Goal: Download file/media

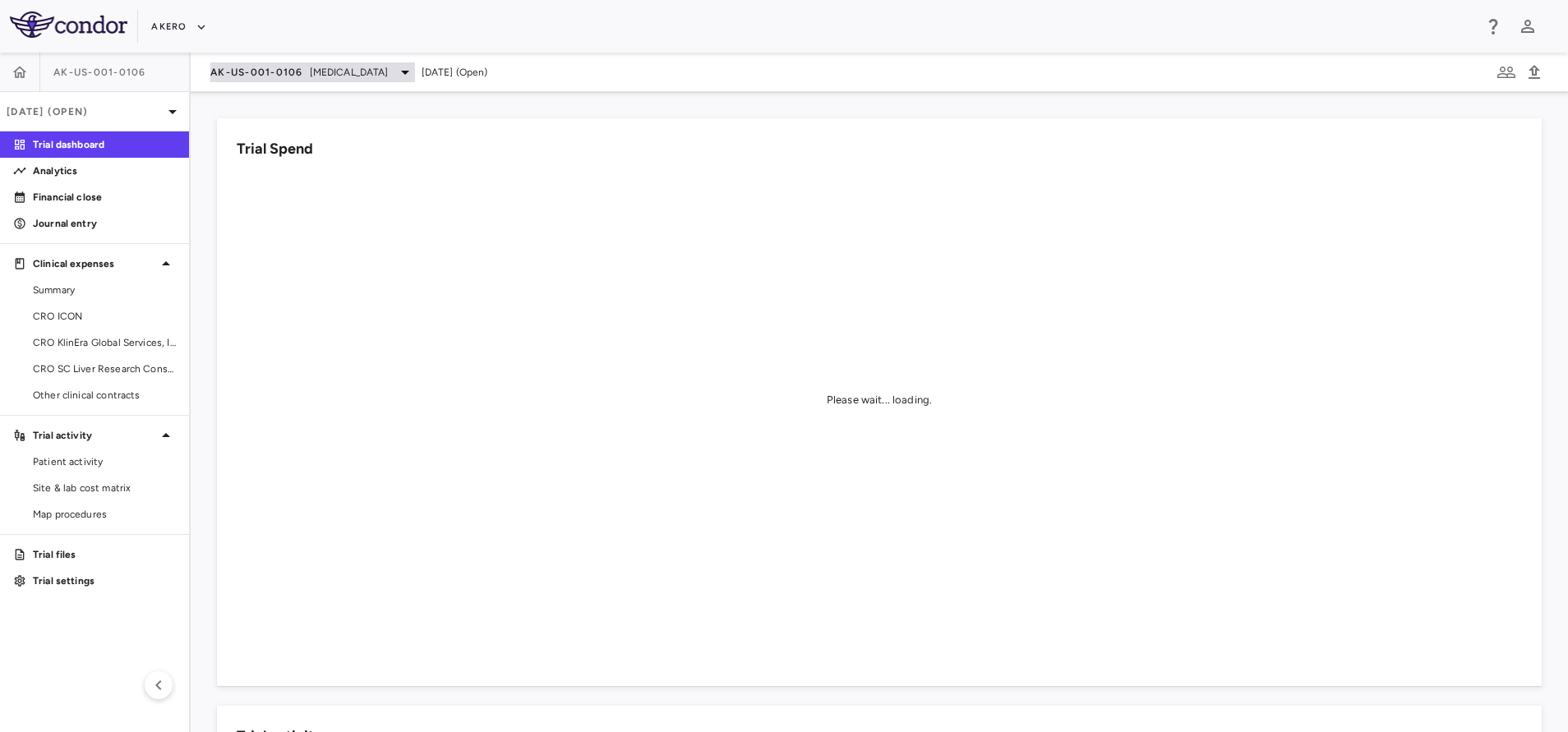
click at [311, 75] on span "[MEDICAL_DATA]" at bounding box center [349, 72] width 79 height 14
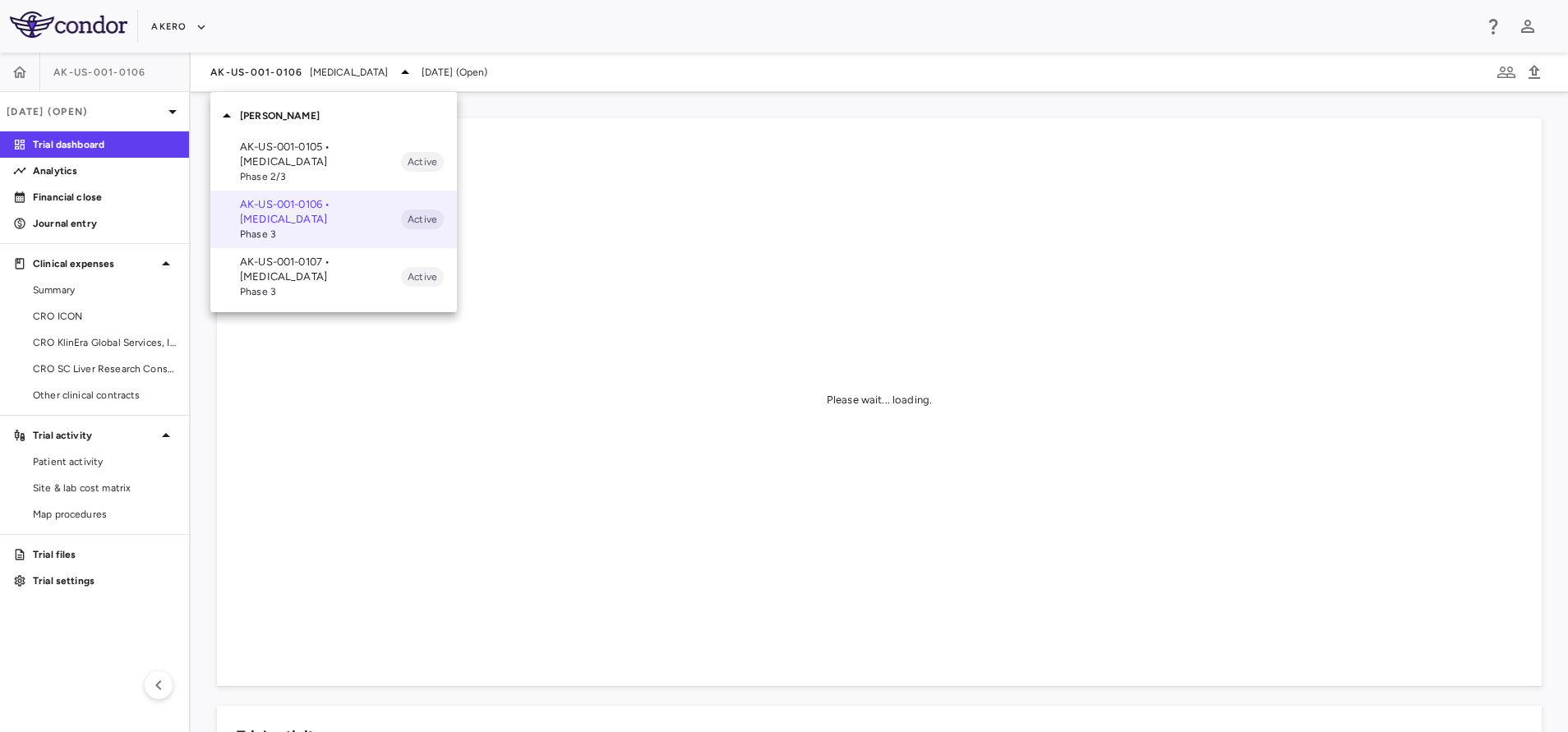
click at [179, 31] on div at bounding box center [784, 366] width 1568 height 732
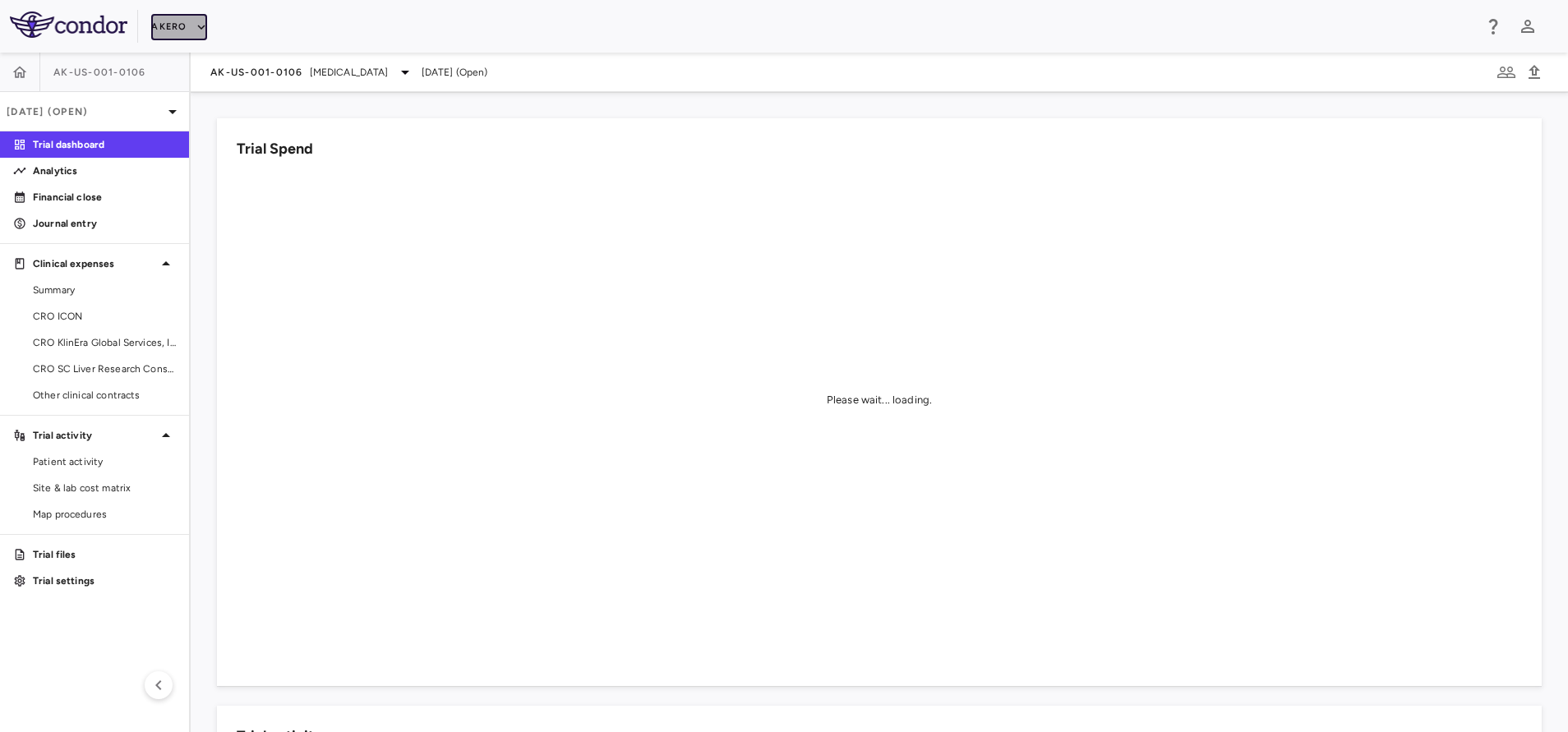
click at [162, 27] on button "Akero" at bounding box center [178, 26] width 55 height 26
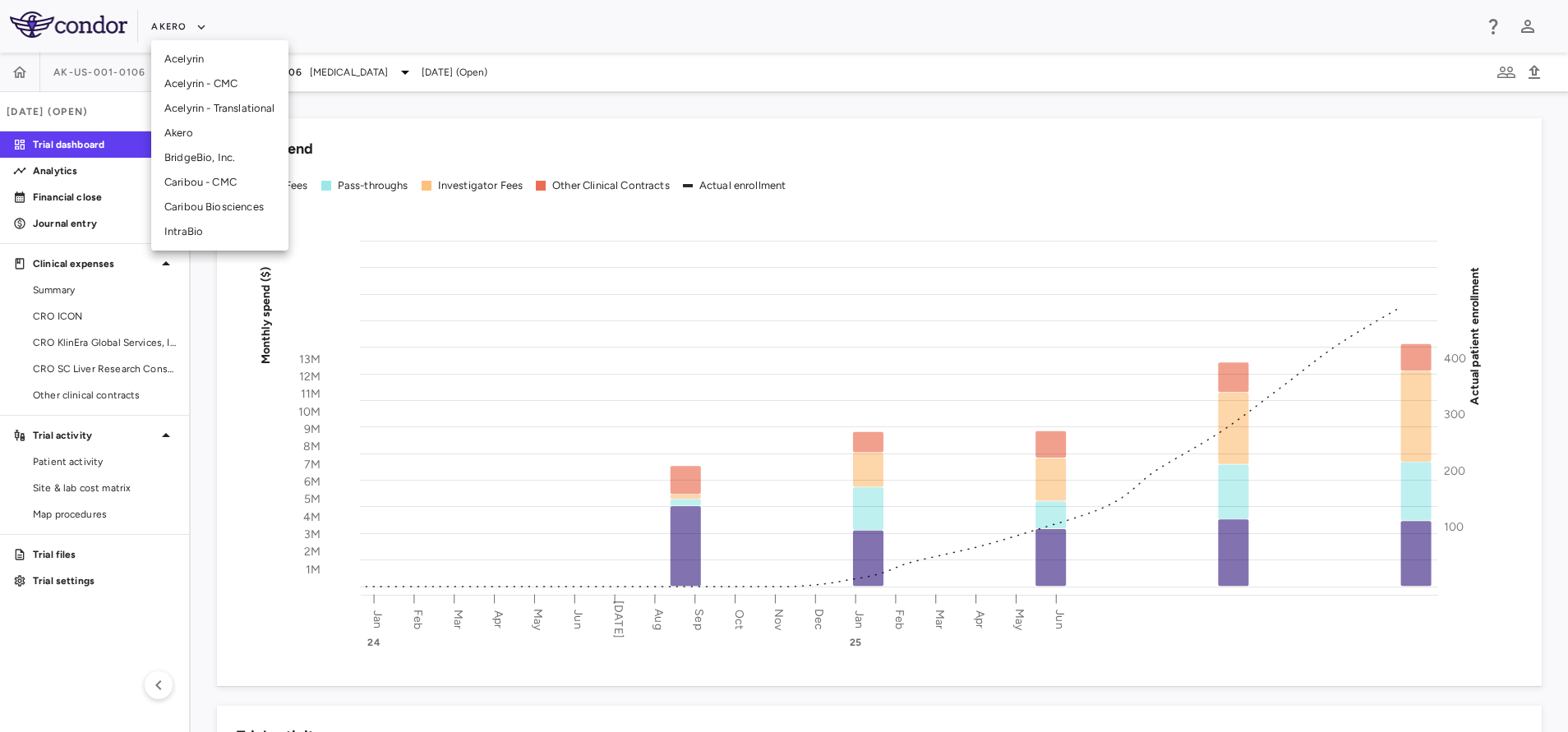
click at [202, 146] on li "BridgeBio, Inc." at bounding box center [219, 158] width 137 height 25
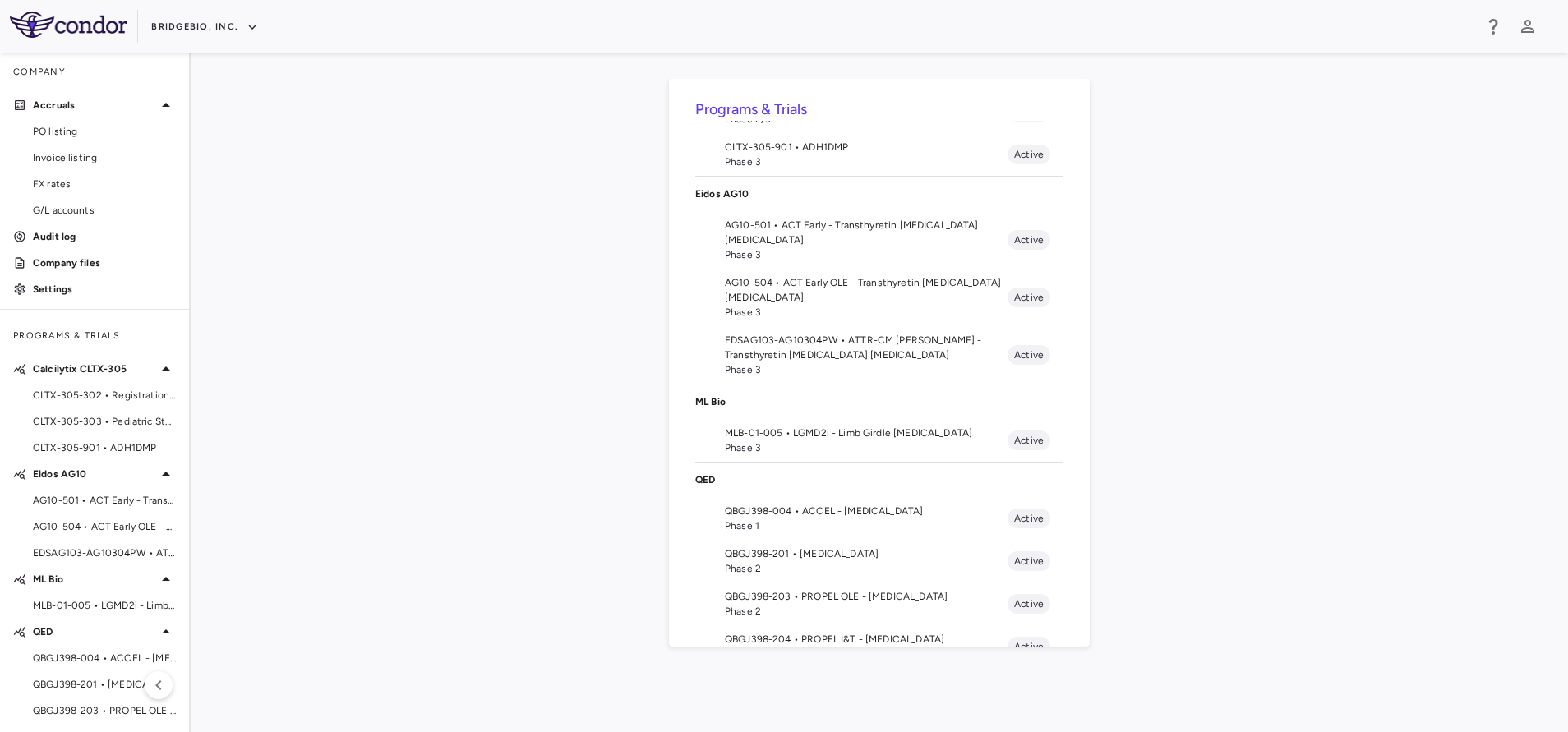
scroll to position [114, 0]
click at [837, 287] on span "AG10-504 • ACT Early OLE - Transthyretin [MEDICAL_DATA] [MEDICAL_DATA]" at bounding box center [867, 291] width 283 height 30
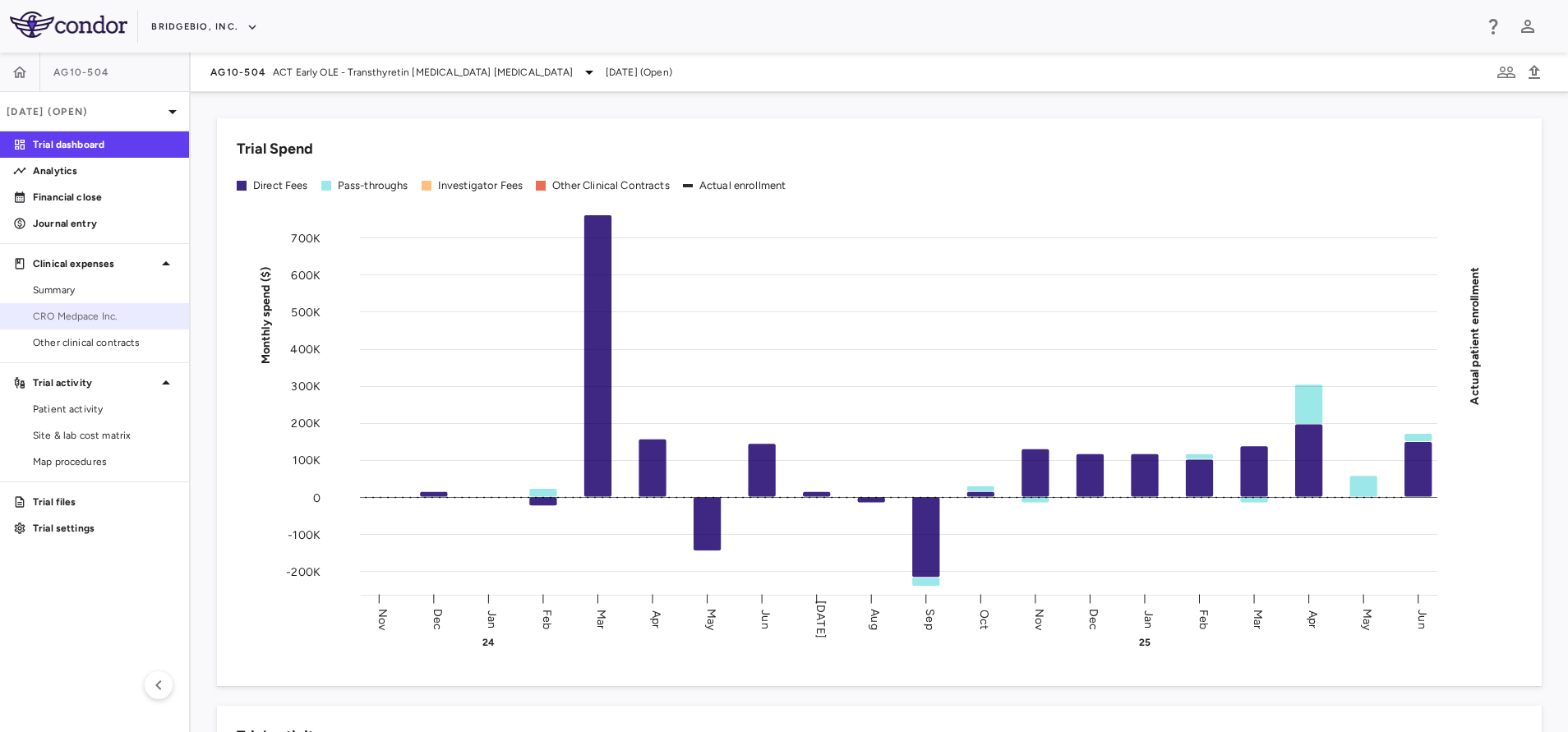
click at [119, 316] on span "CRO Medpace Inc." at bounding box center [104, 316] width 143 height 14
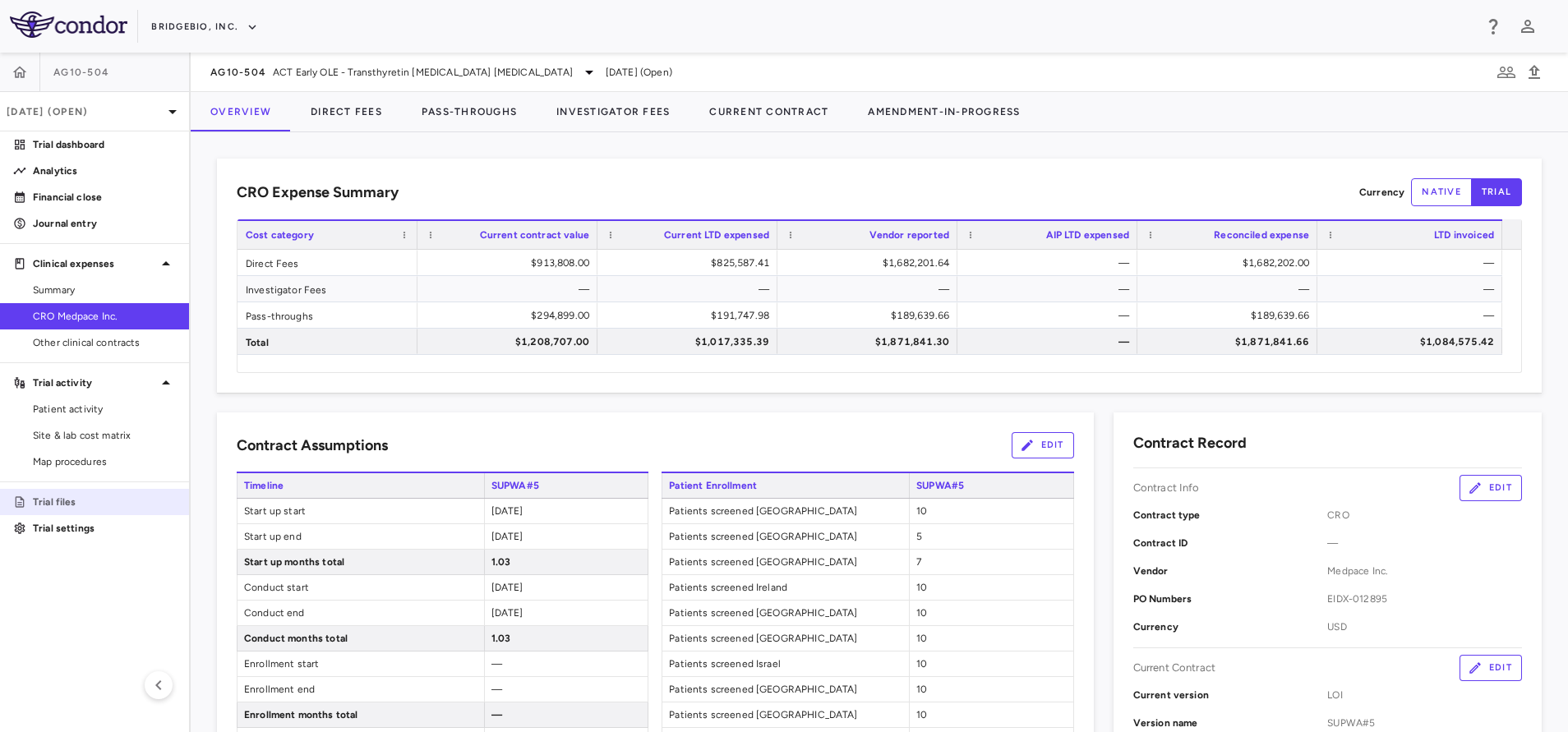
click at [68, 502] on p "Trial files" at bounding box center [104, 502] width 143 height 14
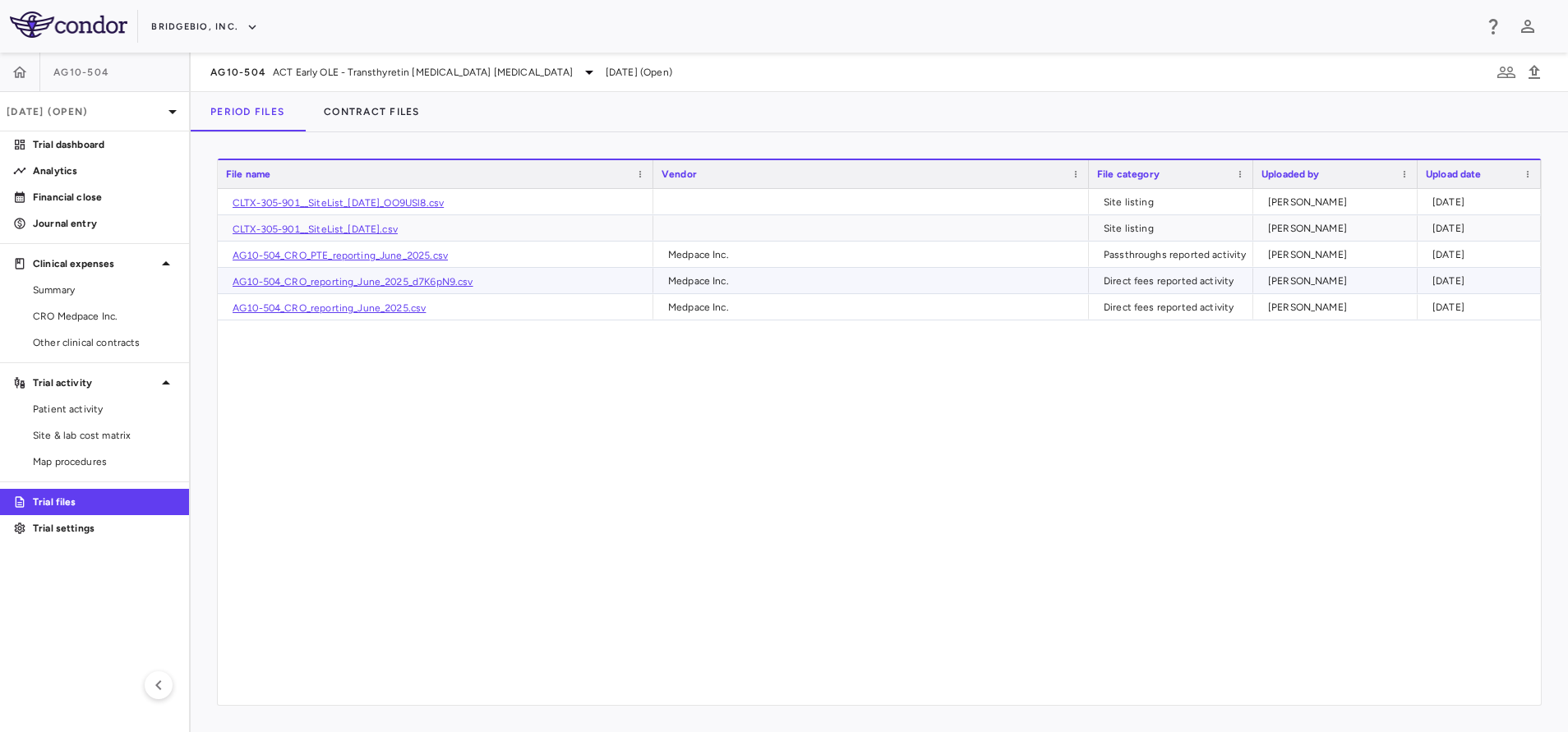
click at [420, 280] on link "AG10-504_CRO_reporting_June_2025_d7K6pN9.csv" at bounding box center [353, 282] width 241 height 12
